Goal: Information Seeking & Learning: Learn about a topic

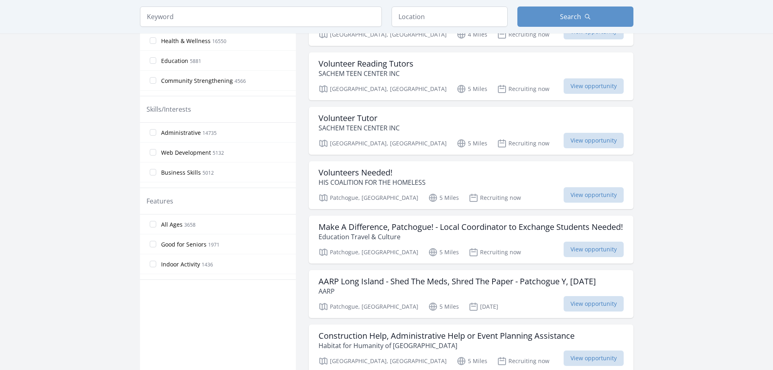
scroll to position [122, 0]
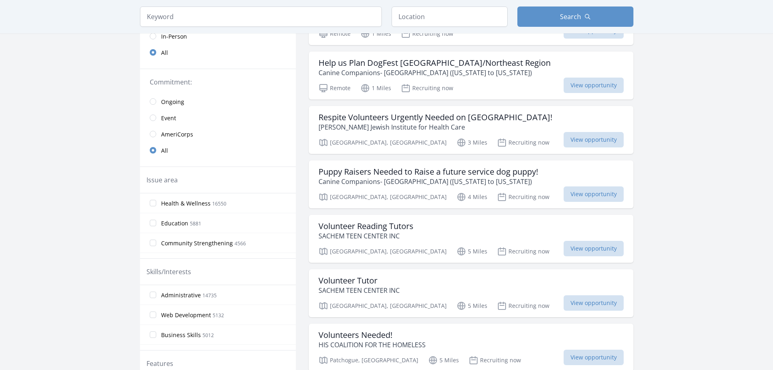
click at [450, 28] on div "Keyword Location Search" at bounding box center [387, 16] width 520 height 33
click at [449, 22] on input "text" at bounding box center [450, 16] width 116 height 20
type input "Stony Brook, NY 11794, USA"
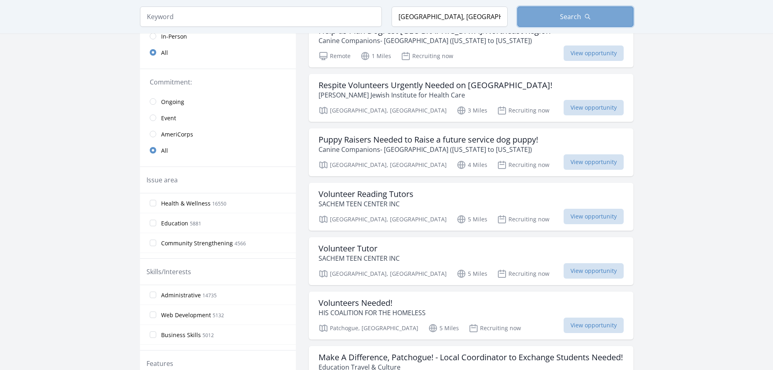
click at [564, 24] on button "Search" at bounding box center [576, 16] width 116 height 20
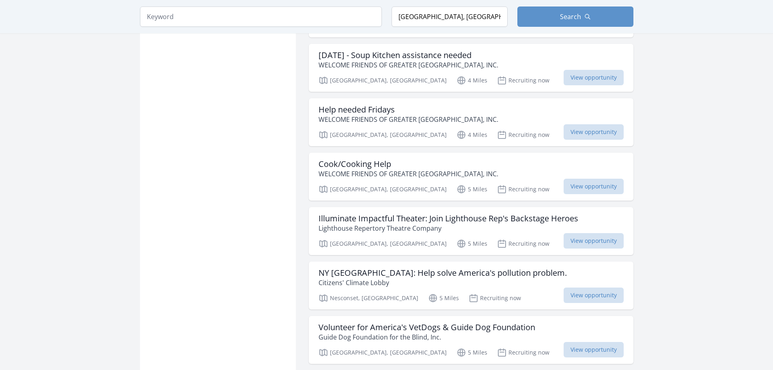
scroll to position [722, 0]
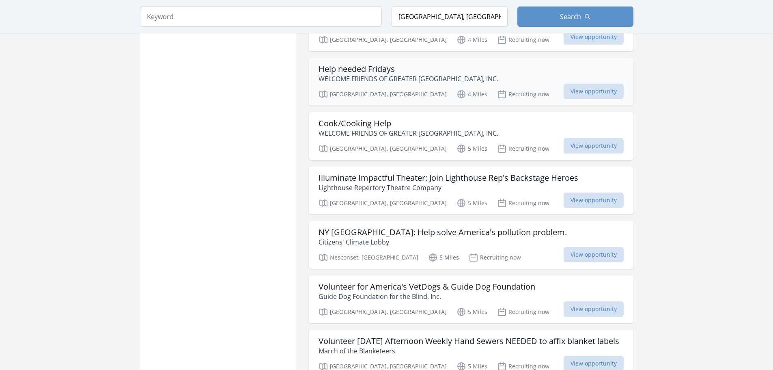
click at [475, 74] on p "WELCOME FRIENDS OF GREATER [GEOGRAPHIC_DATA], INC." at bounding box center [409, 79] width 180 height 10
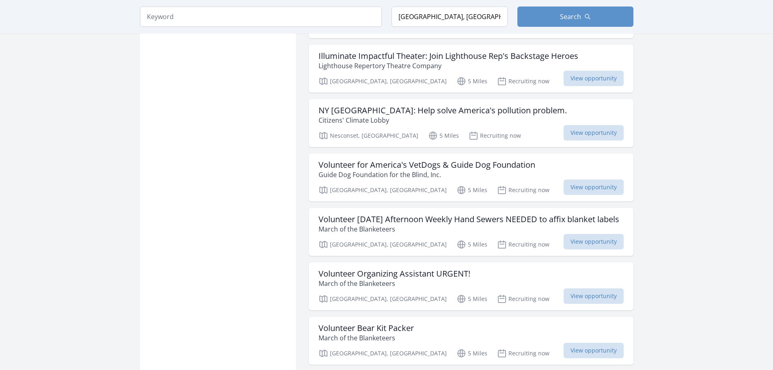
scroll to position [925, 0]
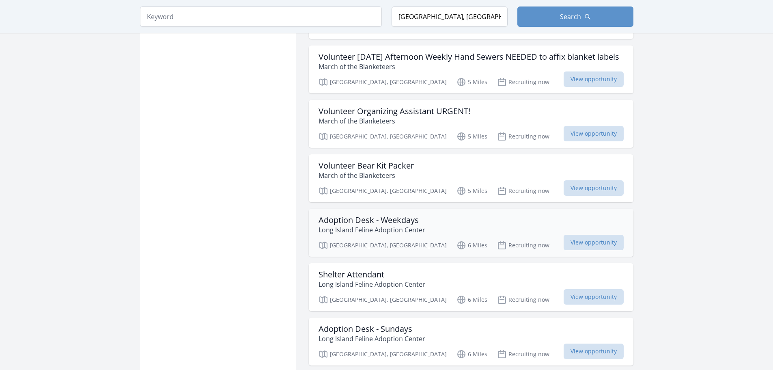
scroll to position [1047, 0]
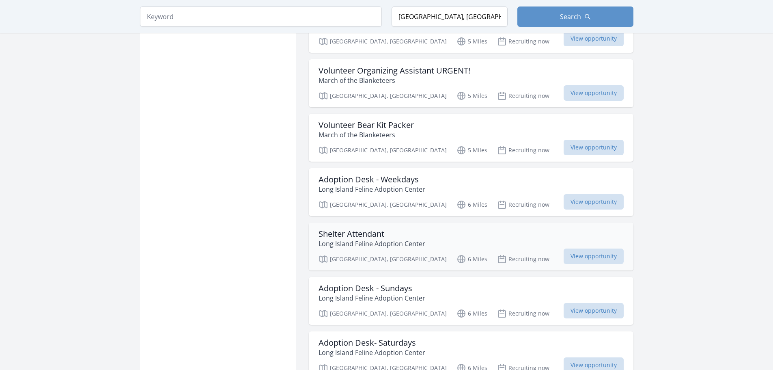
click at [420, 239] on p "Long Island Feline Adoption Center" at bounding box center [372, 244] width 107 height 10
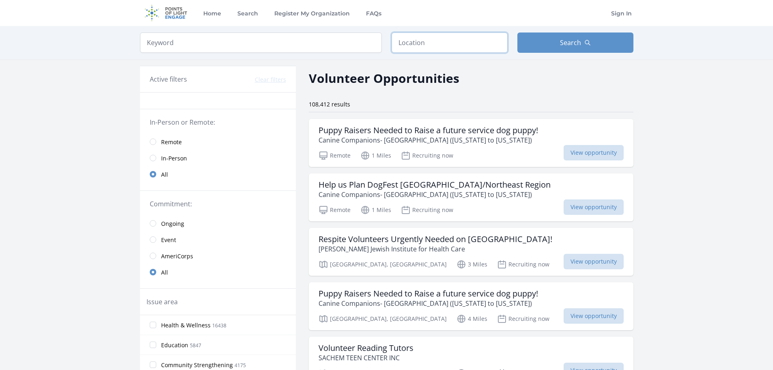
click at [438, 43] on input "text" at bounding box center [450, 42] width 116 height 20
type input "Stony Brook, NY 11794, USA"
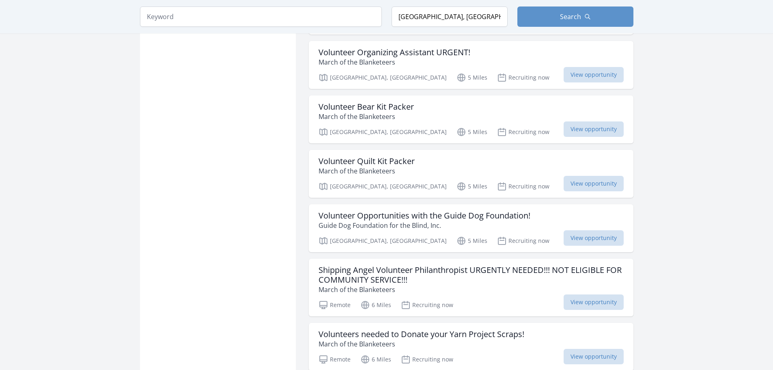
scroll to position [893, 0]
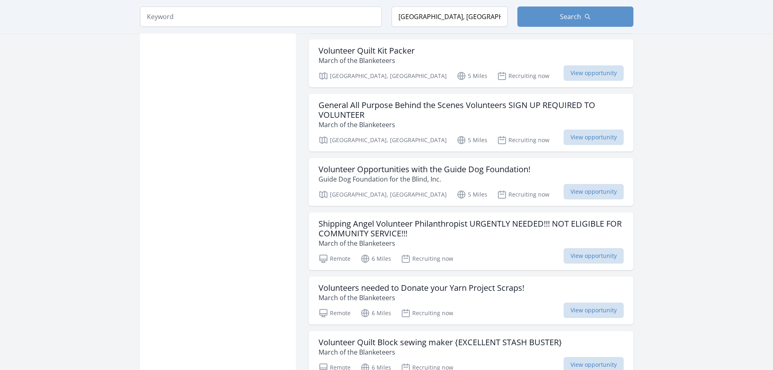
scroll to position [1340, 0]
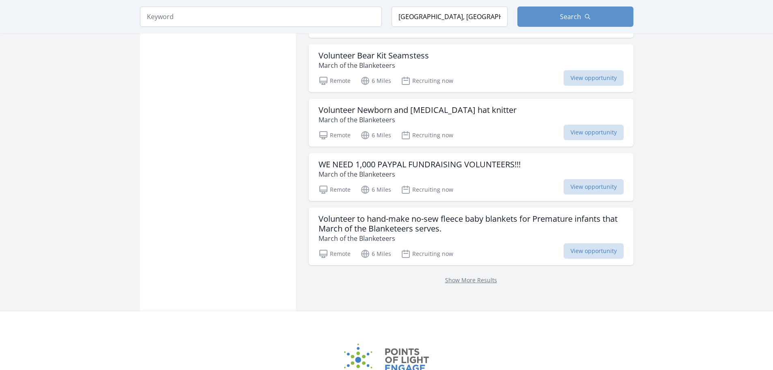
scroll to position [2152, 0]
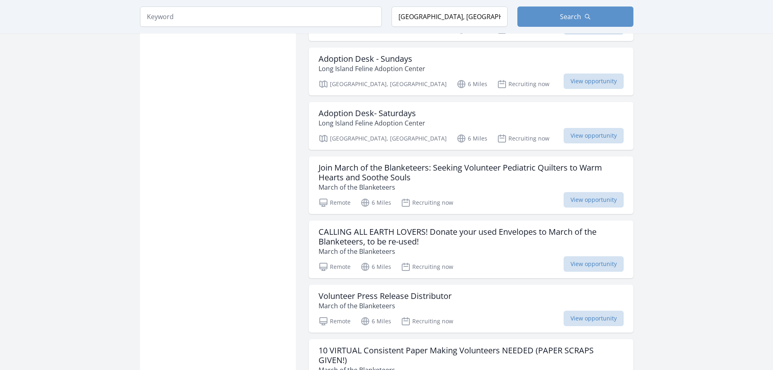
scroll to position [1380, 0]
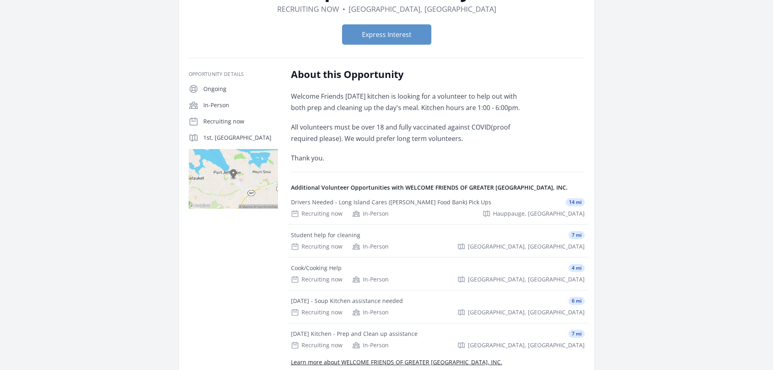
scroll to position [122, 0]
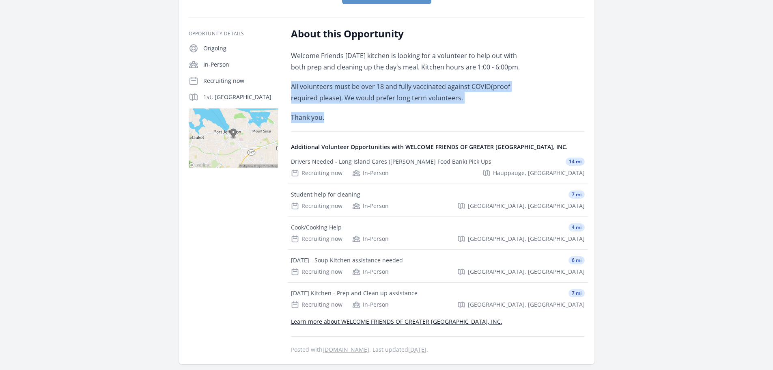
drag, startPoint x: 291, startPoint y: 91, endPoint x: 483, endPoint y: 105, distance: 192.6
click at [483, 105] on div "Welcome Friends [DATE] kitchen is looking for a volunteer to help out with both…" at bounding box center [410, 86] width 238 height 73
click at [486, 104] on div "Welcome Friends [DATE] kitchen is looking for a volunteer to help out with both…" at bounding box center [410, 86] width 238 height 73
